Goal: Information Seeking & Learning: Learn about a topic

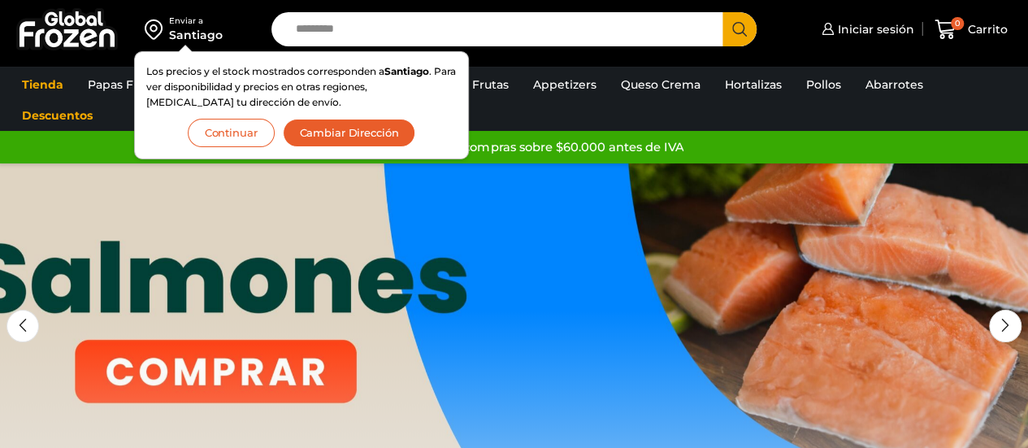
click at [244, 132] on button "Continuar" at bounding box center [231, 133] width 87 height 28
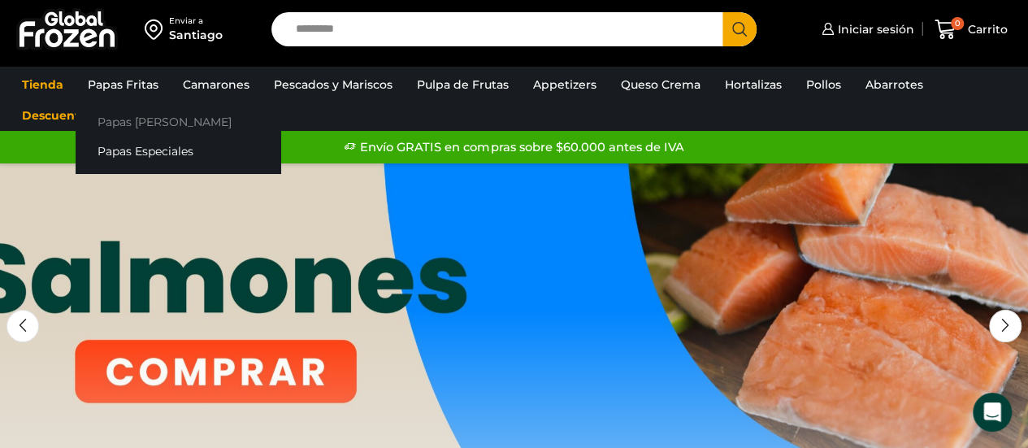
click at [136, 116] on link "Papas [PERSON_NAME]" at bounding box center [178, 121] width 205 height 30
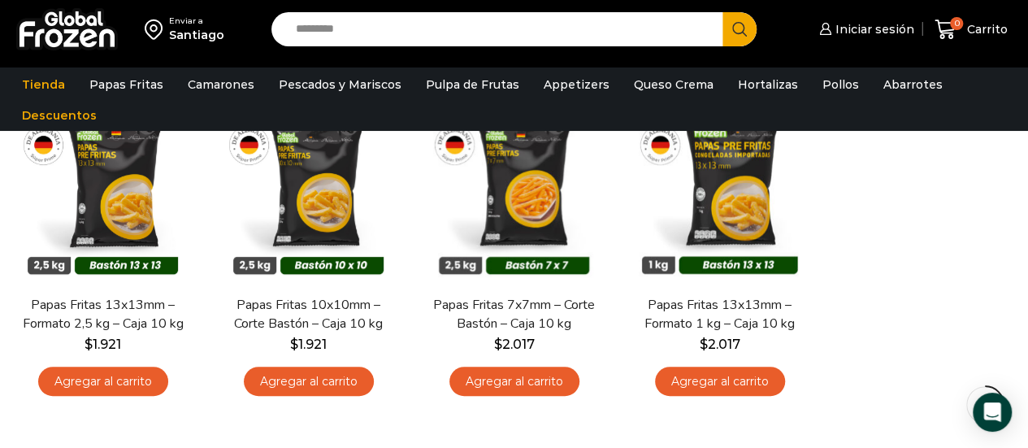
scroll to position [175, 0]
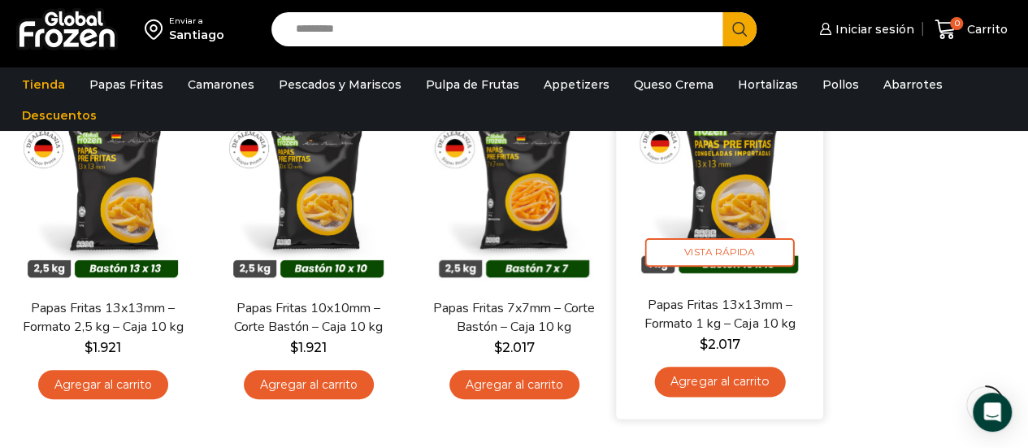
click at [755, 196] on img at bounding box center [719, 191] width 183 height 183
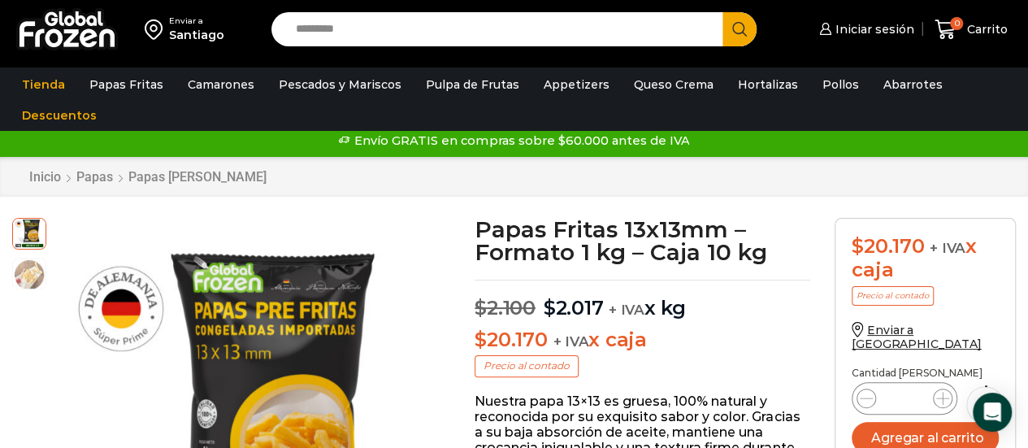
scroll to position [10, 0]
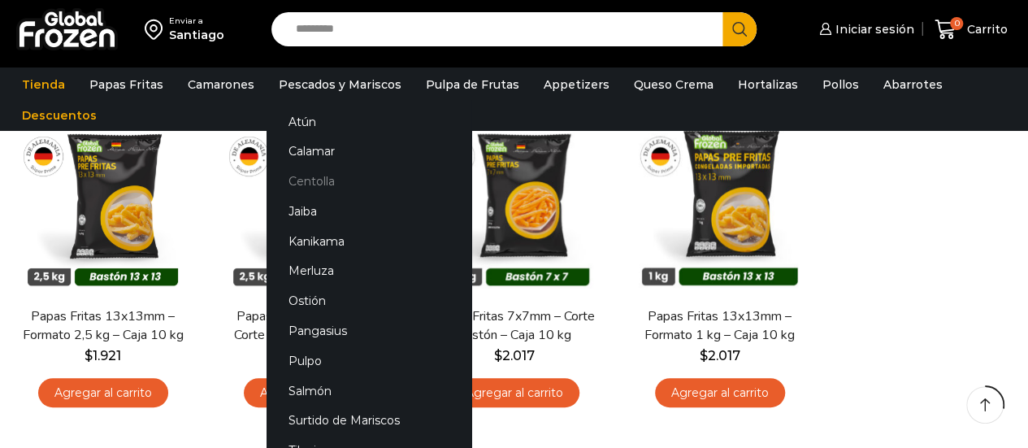
scroll to position [175, 0]
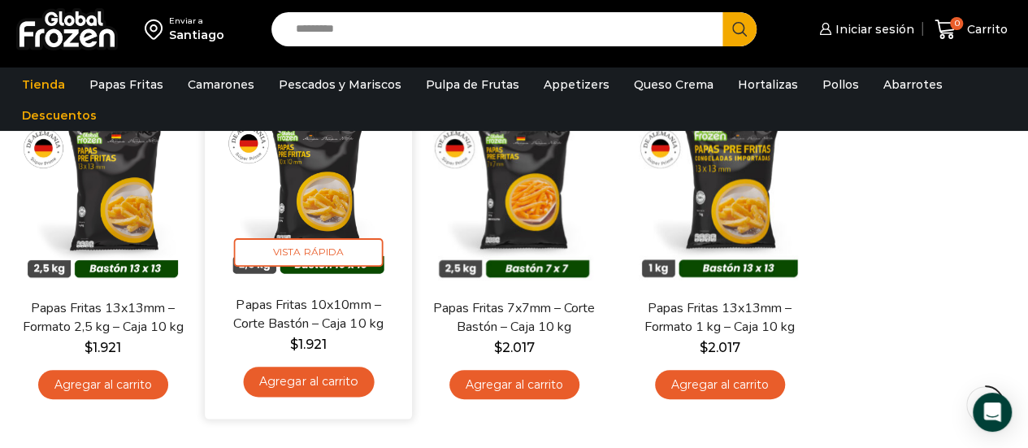
click at [316, 227] on img at bounding box center [308, 191] width 183 height 183
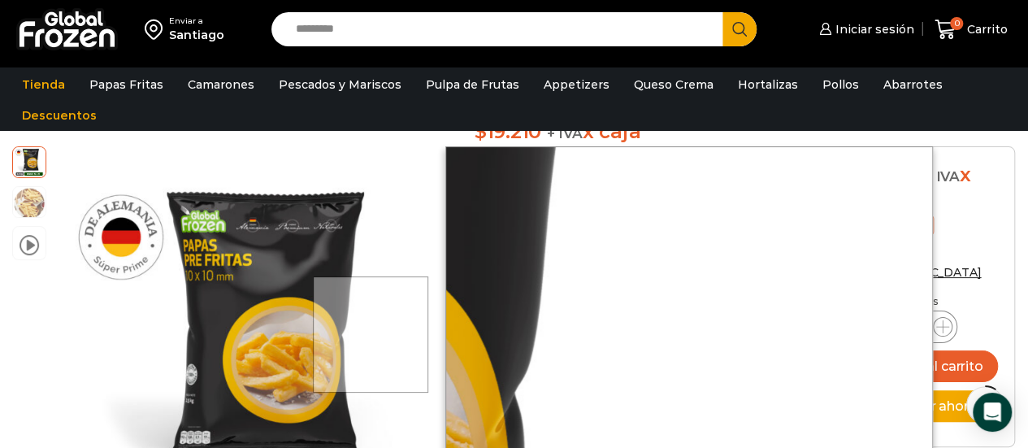
scroll to position [223, 0]
